Goal: Information Seeking & Learning: Learn about a topic

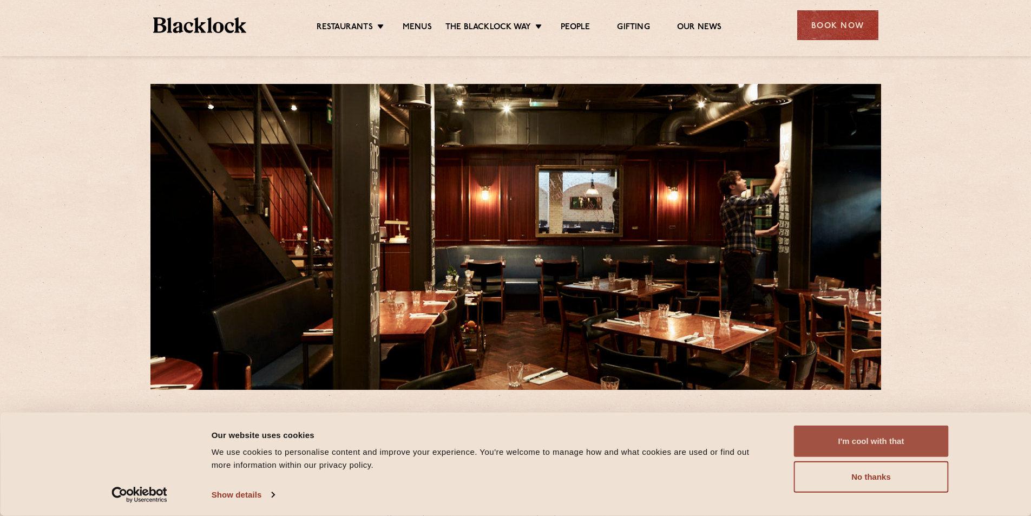
click at [878, 437] on button "I'm cool with that" at bounding box center [871, 440] width 155 height 31
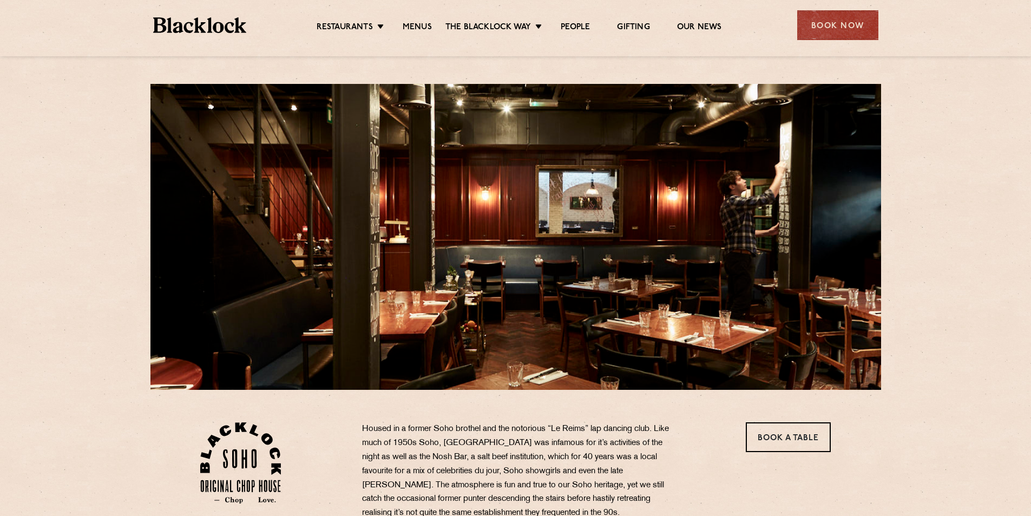
click at [418, 20] on ul "Restaurants Soho City Shoreditch Covent Garden Canary Wharf Manchester Birmingh…" at bounding box center [518, 25] width 545 height 17
click at [418, 23] on link "Menus" at bounding box center [417, 28] width 29 height 12
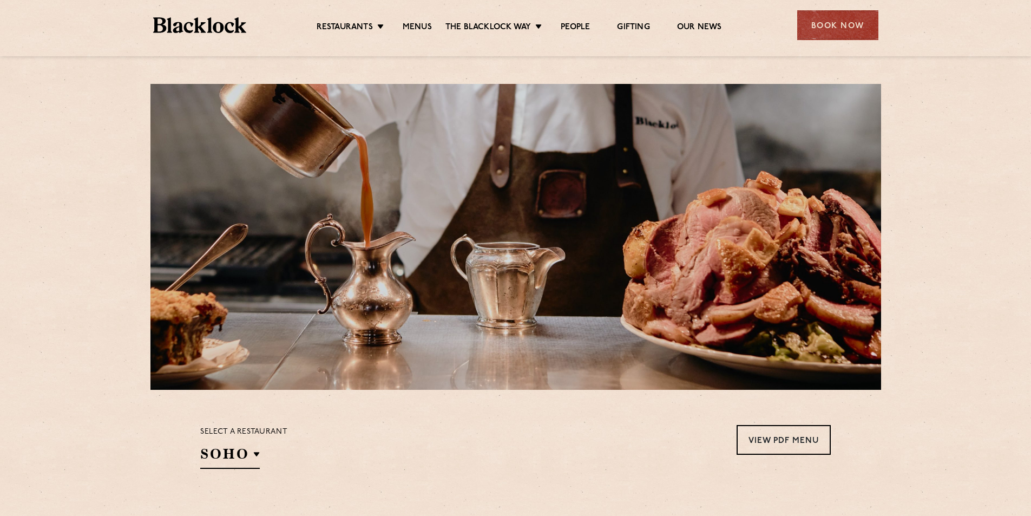
drag, startPoint x: 219, startPoint y: 216, endPoint x: 152, endPoint y: 235, distance: 70.1
click at [165, 230] on div at bounding box center [515, 237] width 731 height 306
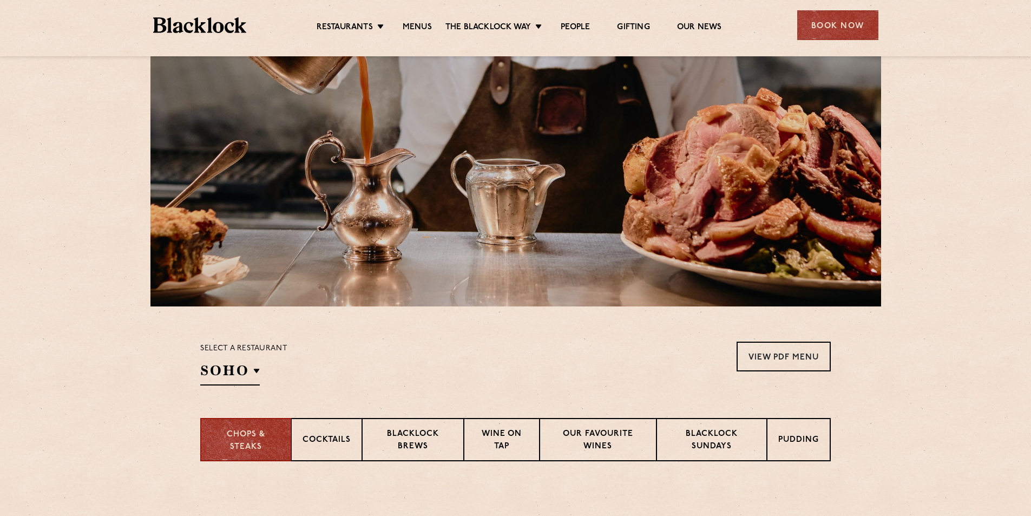
scroll to position [325, 0]
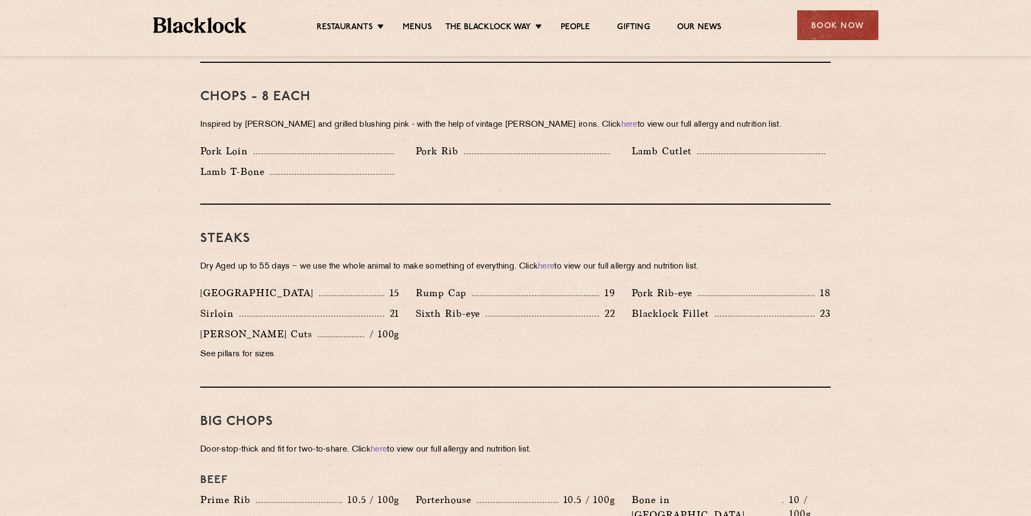
scroll to position [866, 0]
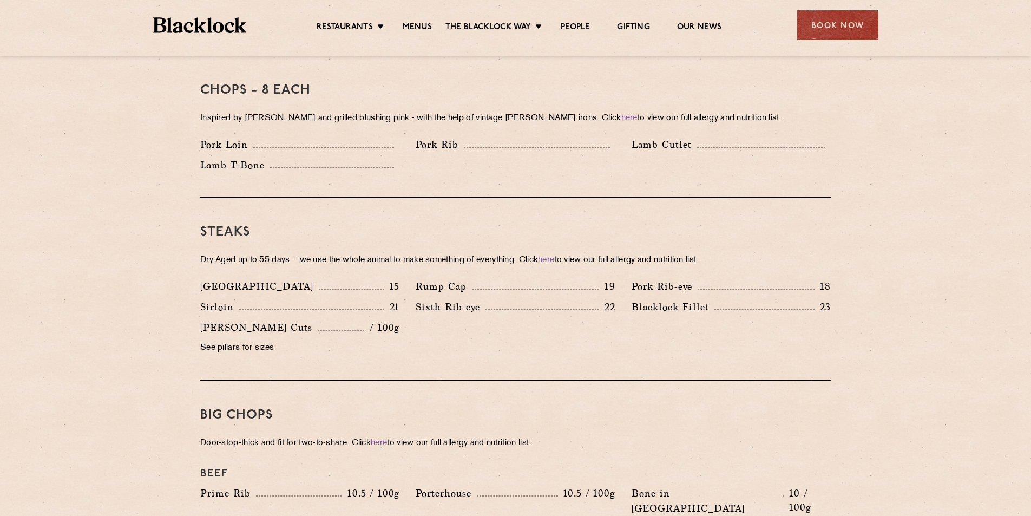
click at [139, 249] on section "Pre Chop Bites [PERSON_NAME] Potted Meats & Kimchi 2 Egg & Anchovy 2 Cheese & P…" at bounding box center [515, 458] width 1031 height 1558
click at [140, 249] on section "Pre Chop Bites [PERSON_NAME] Potted Meats & Kimchi 2 Egg & Anchovy 2 Cheese & P…" at bounding box center [515, 458] width 1031 height 1558
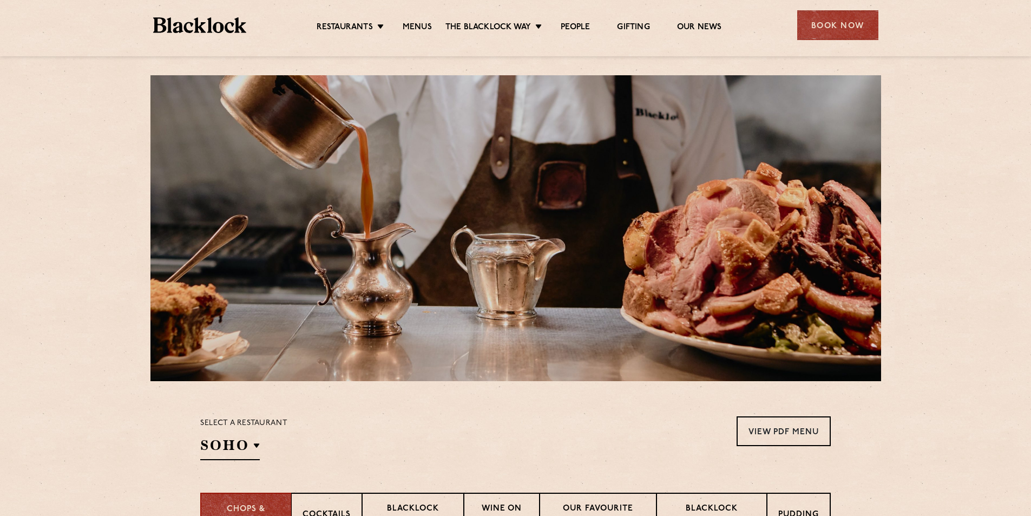
scroll to position [0, 0]
